Goal: Information Seeking & Learning: Learn about a topic

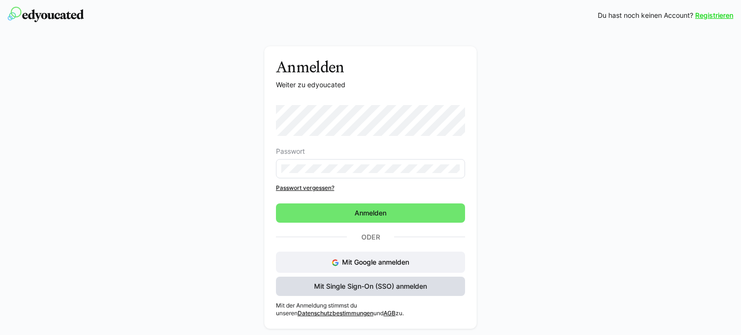
click at [390, 278] on span "Mit Single Sign-On (SSO) anmelden" at bounding box center [370, 286] width 189 height 19
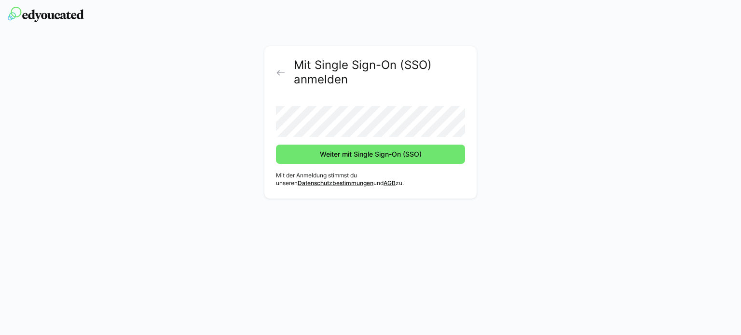
click at [276, 145] on button "Weiter mit Single Sign-On (SSO)" at bounding box center [370, 154] width 189 height 19
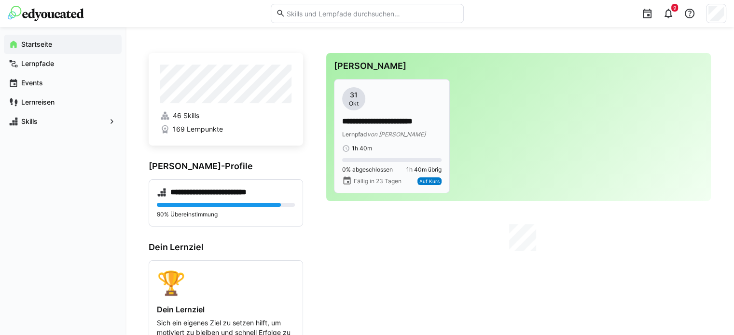
click at [394, 113] on div "**********" at bounding box center [391, 119] width 99 height 65
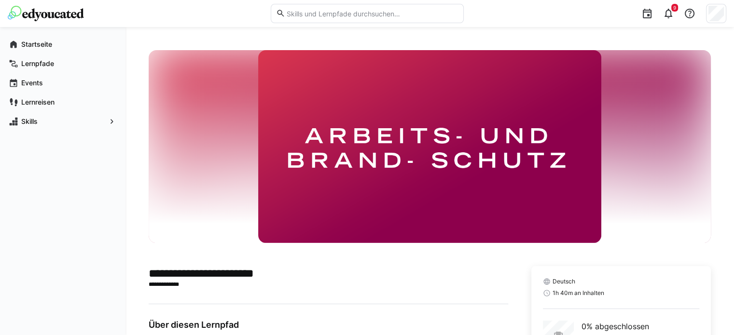
scroll to position [82, 0]
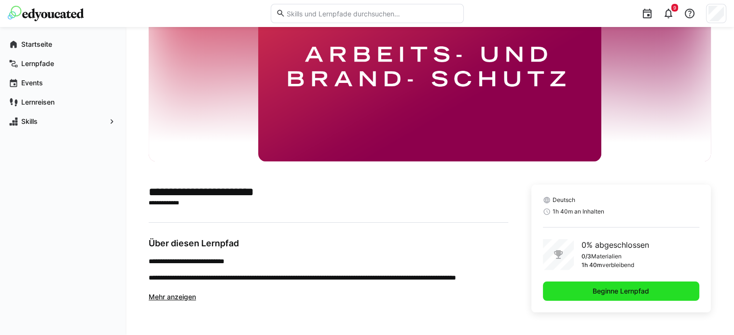
click at [583, 285] on span "Beginne Lernpfad" at bounding box center [621, 291] width 156 height 19
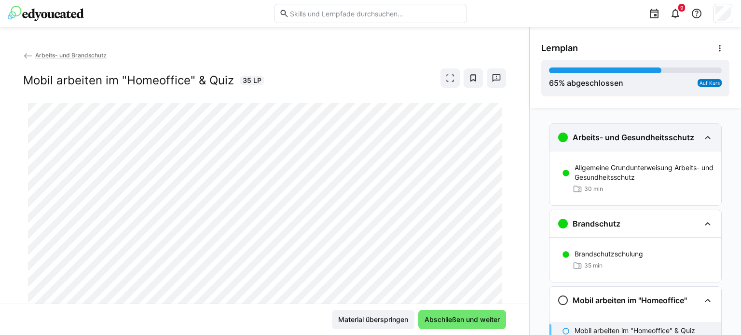
click at [702, 138] on eds-icon at bounding box center [708, 138] width 12 height 12
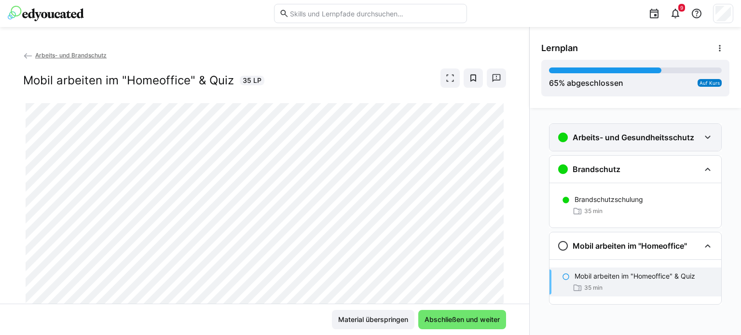
click at [702, 138] on eds-icon at bounding box center [708, 138] width 12 height 12
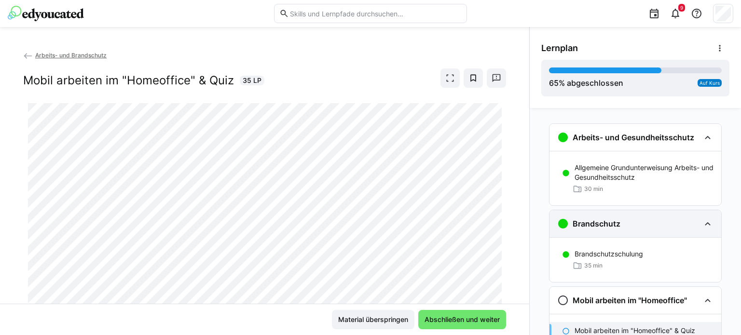
click at [702, 219] on eds-icon at bounding box center [708, 224] width 12 height 12
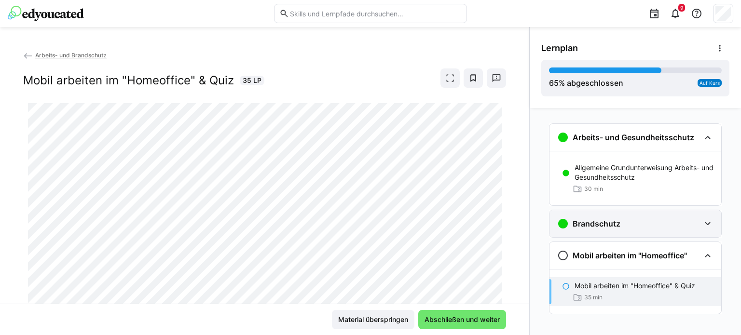
click at [702, 219] on eds-icon at bounding box center [708, 224] width 12 height 12
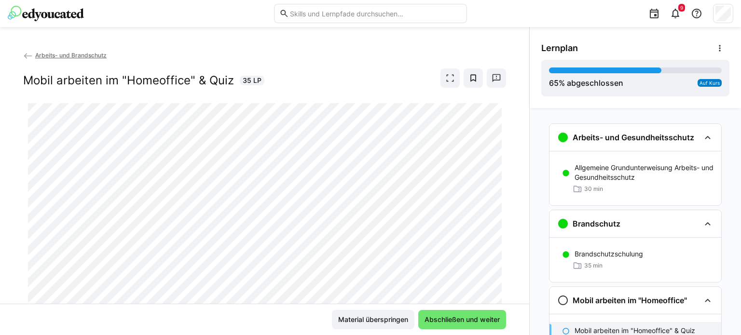
click at [80, 55] on span "Arbeits- und Brandschutz" at bounding box center [70, 55] width 71 height 7
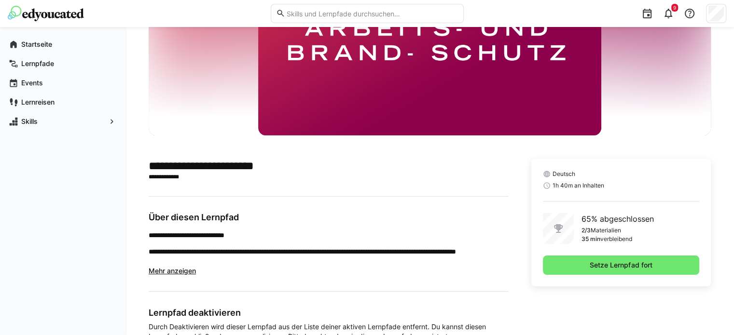
scroll to position [185, 0]
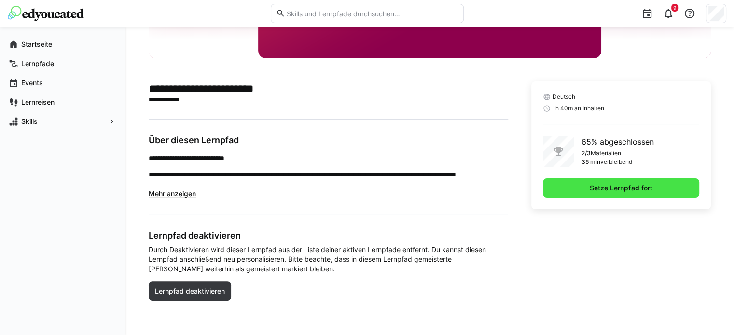
click at [608, 189] on span "Setze Lernpfad fort" at bounding box center [620, 188] width 65 height 10
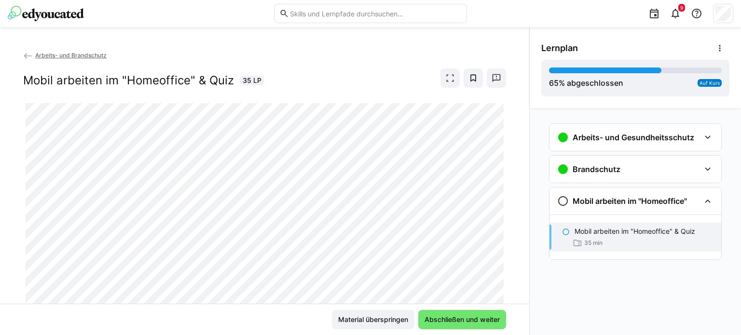
scroll to position [30, 0]
